Goal: Task Accomplishment & Management: Manage account settings

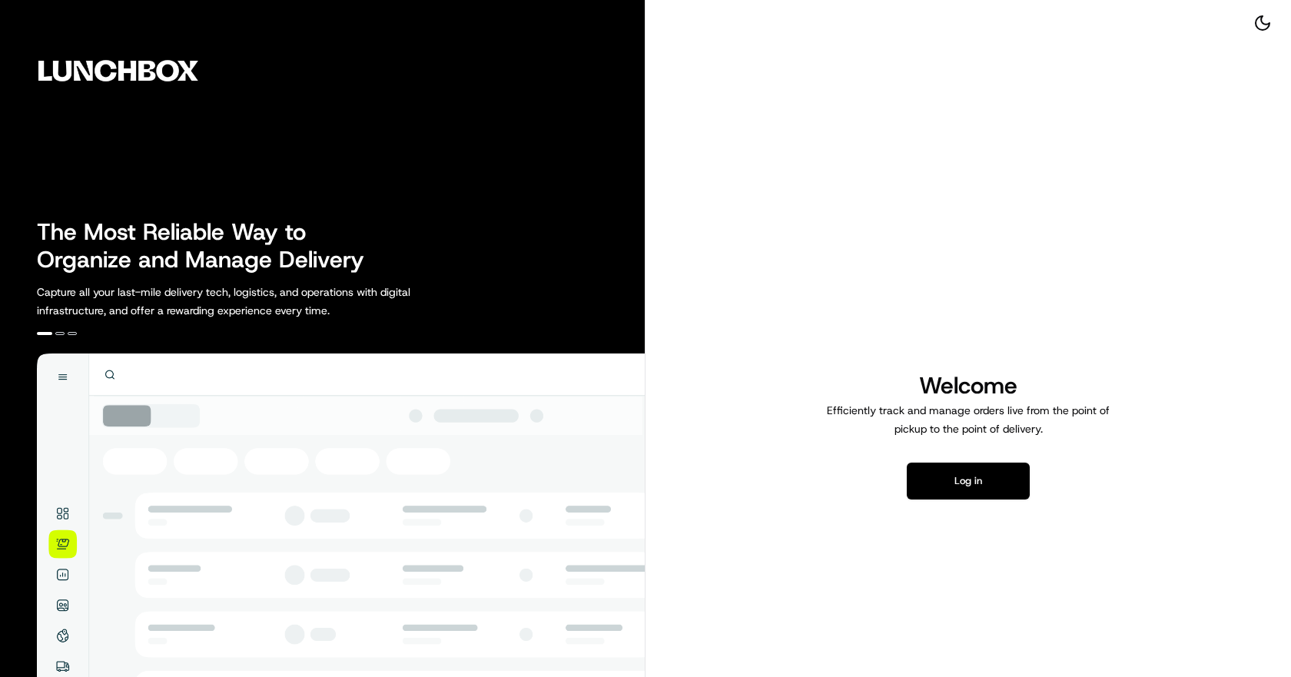
click at [994, 503] on div "Welcome Efficiently track and manage orders live from the point of pickup to th…" at bounding box center [969, 435] width 646 height 870
click at [994, 489] on button "Log in" at bounding box center [968, 481] width 123 height 37
